Goal: Information Seeking & Learning: Learn about a topic

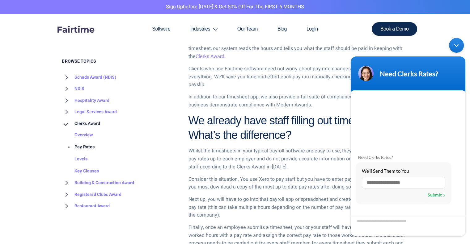
click at [457, 46] on div "Minimize live chat window" at bounding box center [456, 45] width 15 height 15
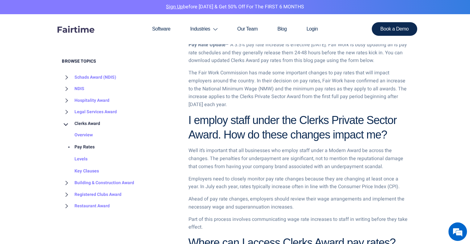
scroll to position [429, 0]
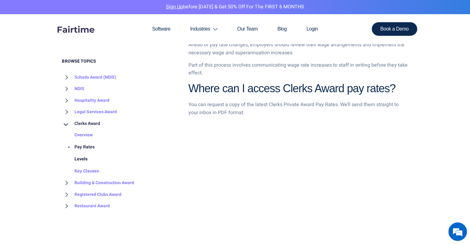
click at [78, 161] on link "Levels" at bounding box center [74, 160] width 25 height 12
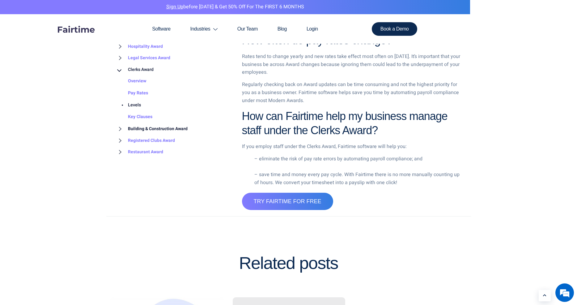
scroll to position [1305, 0]
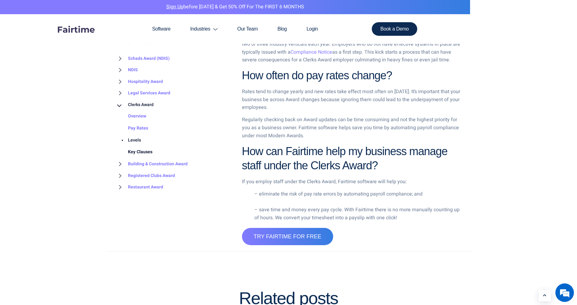
click at [139, 146] on link "Key Clauses" at bounding box center [134, 152] width 37 height 12
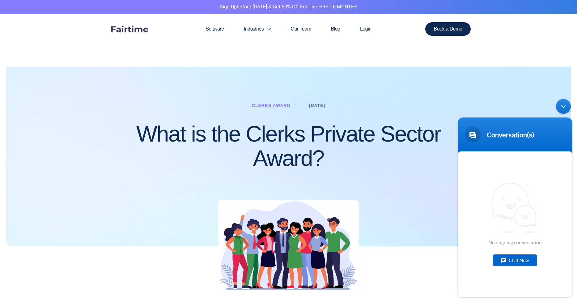
click at [563, 110] on div "Minimize live chat window" at bounding box center [563, 106] width 15 height 15
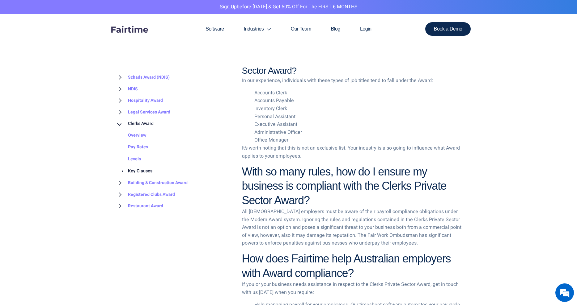
scroll to position [1143, 0]
